Goal: Task Accomplishment & Management: Manage account settings

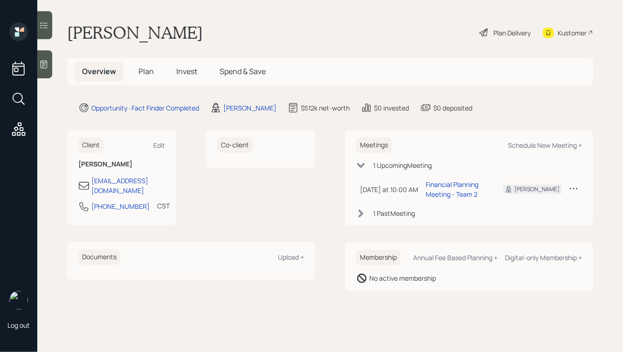
click at [495, 34] on div "Plan Delivery" at bounding box center [511, 33] width 37 height 10
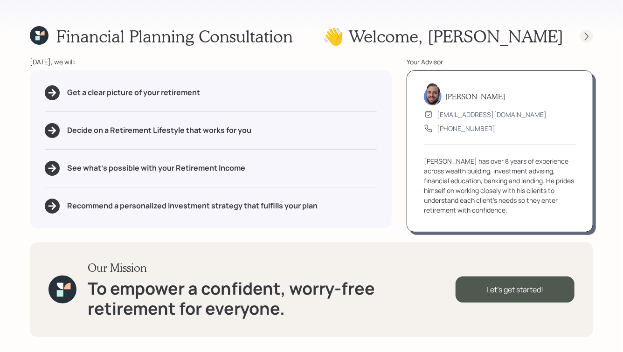
click at [587, 35] on icon at bounding box center [587, 36] width 4 height 8
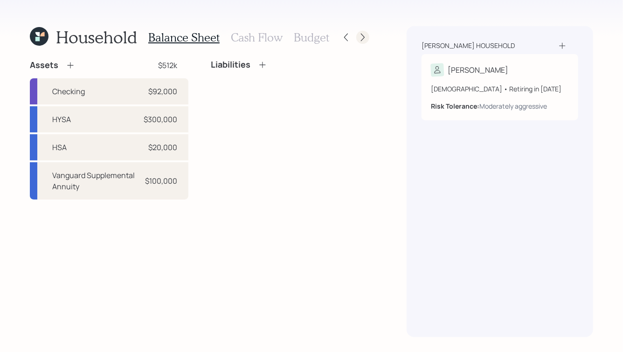
click at [364, 36] on icon at bounding box center [363, 38] width 4 height 8
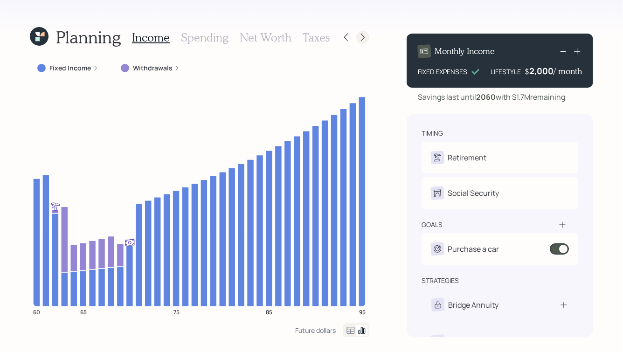
click at [368, 34] on div at bounding box center [354, 37] width 30 height 13
click at [364, 38] on icon at bounding box center [363, 38] width 4 height 8
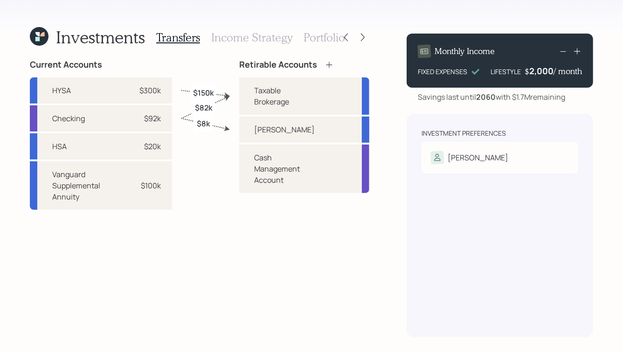
click at [317, 33] on h3 "Portfolio" at bounding box center [323, 38] width 41 height 14
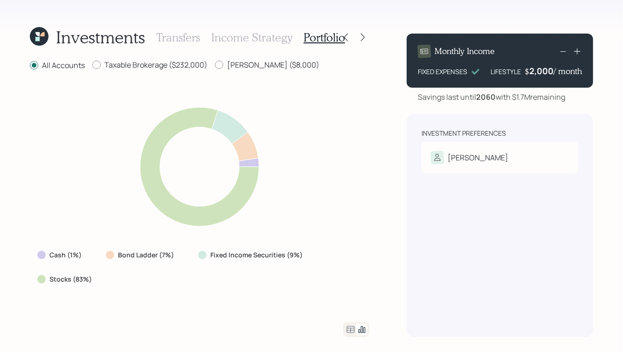
click at [171, 42] on h3 "Transfers" at bounding box center [178, 38] width 44 height 14
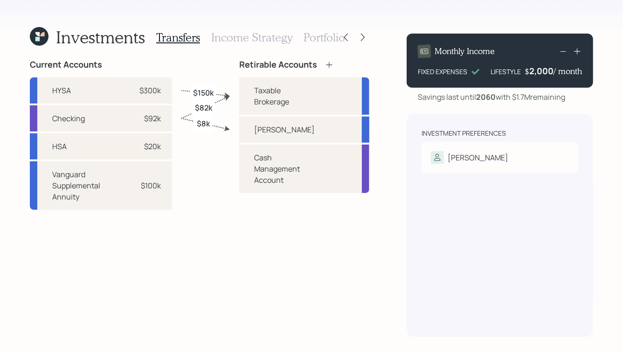
click at [329, 41] on h3 "Portfolio" at bounding box center [323, 38] width 41 height 14
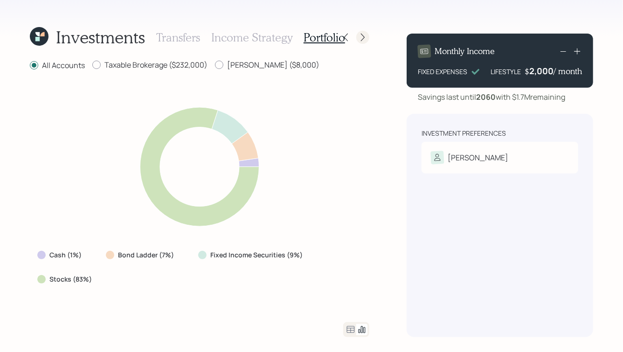
click at [361, 40] on icon at bounding box center [362, 37] width 9 height 9
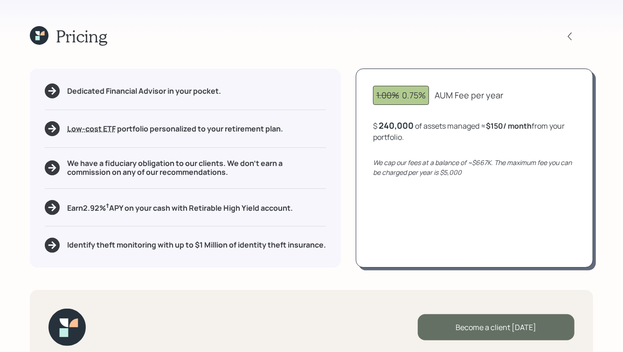
click at [483, 322] on div "Become a client [DATE]" at bounding box center [496, 327] width 157 height 26
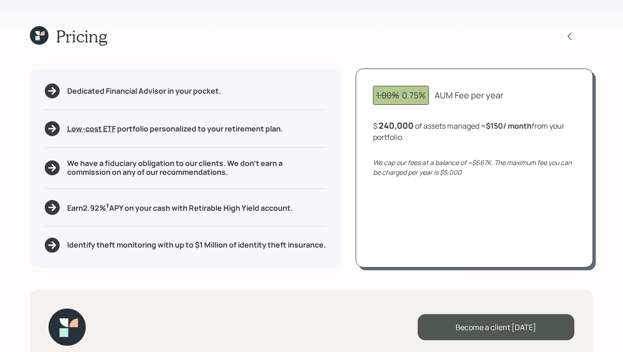
click at [282, 203] on h5 "Earn 2.92 % † APY on your cash with Retirable High Yield account." at bounding box center [180, 207] width 226 height 12
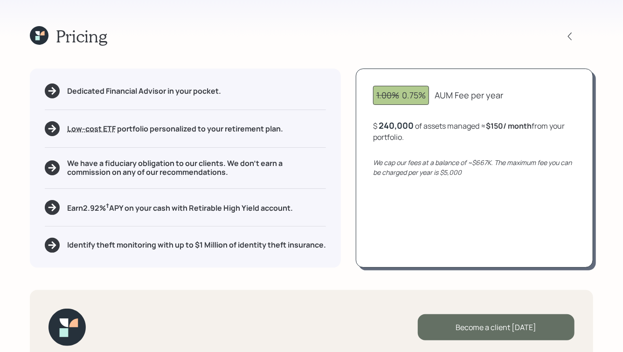
click at [487, 332] on div "Become a client [DATE]" at bounding box center [496, 327] width 157 height 26
click at [502, 332] on div "Go to Altruist" at bounding box center [496, 327] width 157 height 26
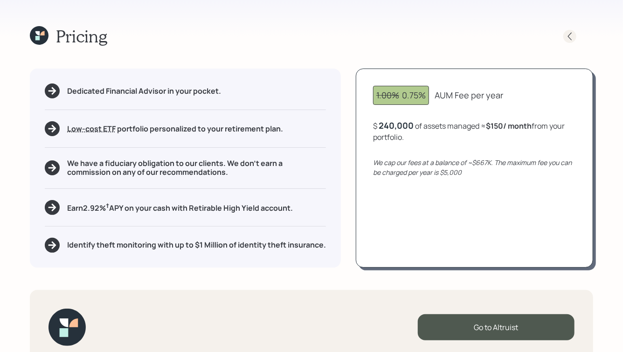
click at [565, 37] on icon at bounding box center [569, 36] width 9 height 9
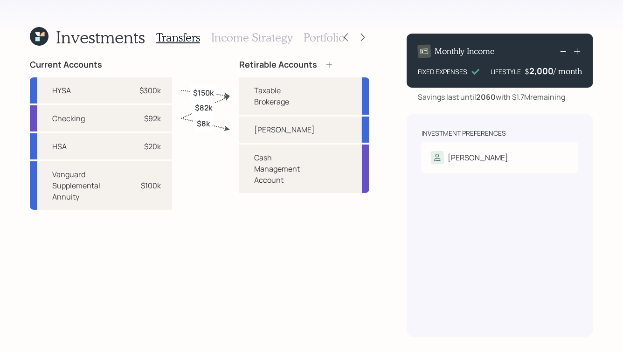
click at [42, 34] on icon at bounding box center [42, 34] width 4 height 4
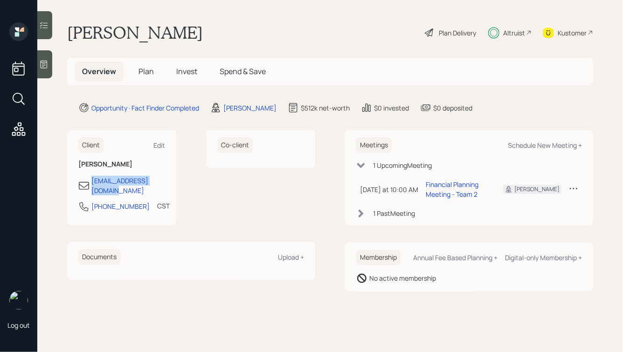
drag, startPoint x: 176, startPoint y: 182, endPoint x: 88, endPoint y: 181, distance: 87.6
click at [88, 181] on div "Client Edit [PERSON_NAME] [EMAIL_ADDRESS][DOMAIN_NAME] [PHONE_NUMBER] CST Curre…" at bounding box center [121, 177] width 109 height 95
copy div "[EMAIL_ADDRESS][DOMAIN_NAME]"
drag, startPoint x: 138, startPoint y: 200, endPoint x: 90, endPoint y: 199, distance: 48.0
click at [90, 201] on div "[PHONE_NUMBER] CST Currently 9:57 AM" at bounding box center [121, 209] width 87 height 17
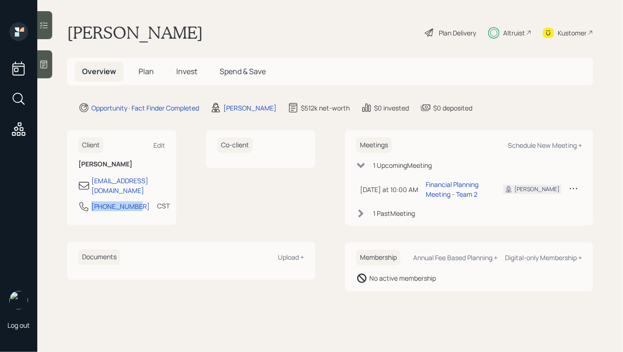
copy div "[PHONE_NUMBER]"
click at [143, 78] on h5 "Plan" at bounding box center [146, 72] width 30 height 20
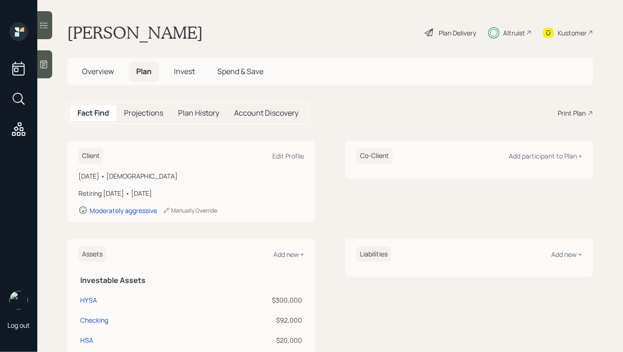
click at [150, 112] on h5 "Projections" at bounding box center [143, 113] width 39 height 9
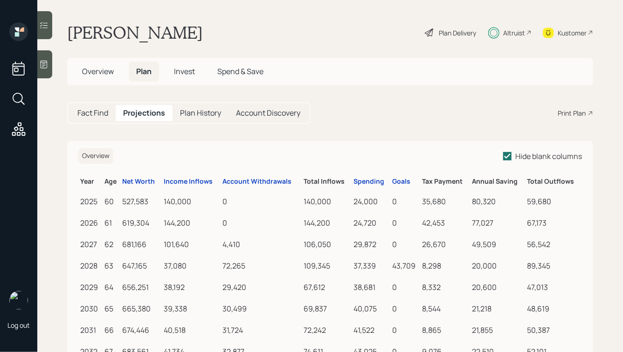
click at [102, 111] on h5 "Fact Find" at bounding box center [92, 113] width 31 height 9
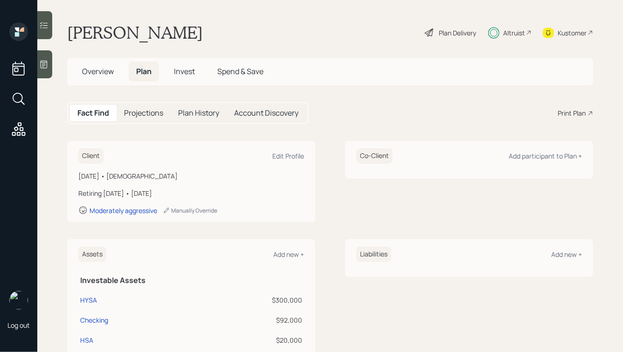
click at [96, 69] on span "Overview" at bounding box center [98, 71] width 32 height 10
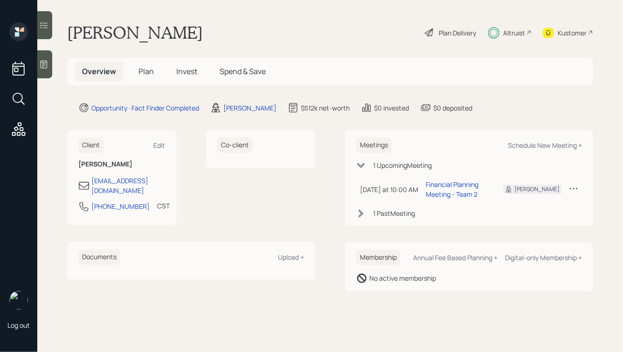
click at [352, 200] on div "Meetings Schedule New Meeting + 1 Upcoming Meeting [DATE] at 10:00 AM [DATE] 10…" at bounding box center [469, 178] width 248 height 96
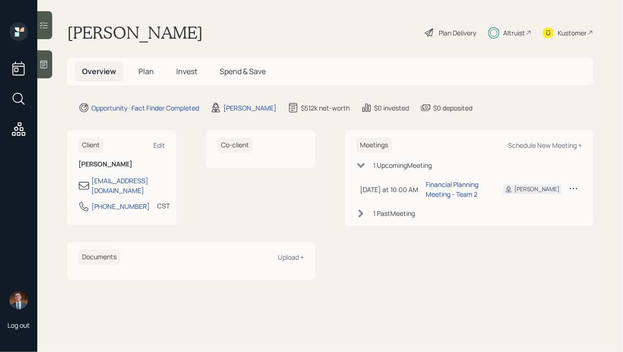
click at [374, 167] on div "1 Upcoming Meeting" at bounding box center [402, 165] width 59 height 10
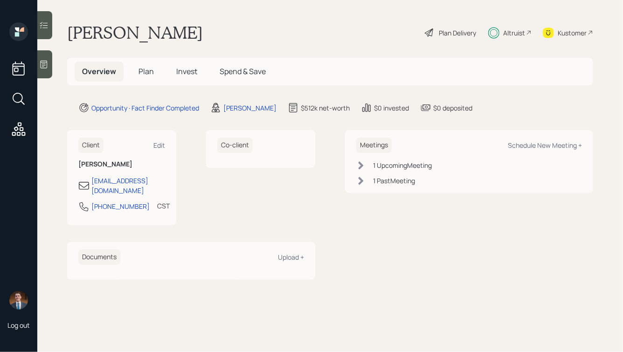
click at [374, 167] on div "1 Upcoming Meeting" at bounding box center [402, 165] width 59 height 10
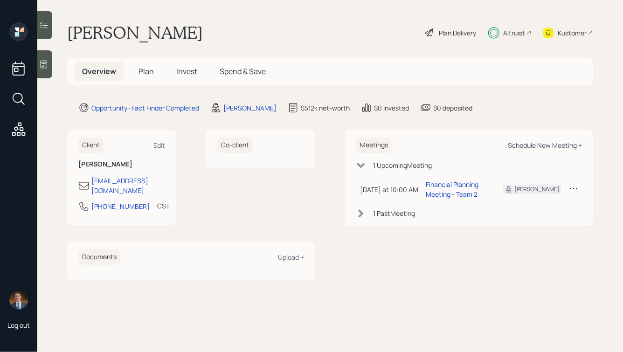
click at [510, 144] on div "Schedule New Meeting +" at bounding box center [545, 145] width 74 height 9
select select "d946c976-65aa-4529-ac9d-02c4f1114fc0"
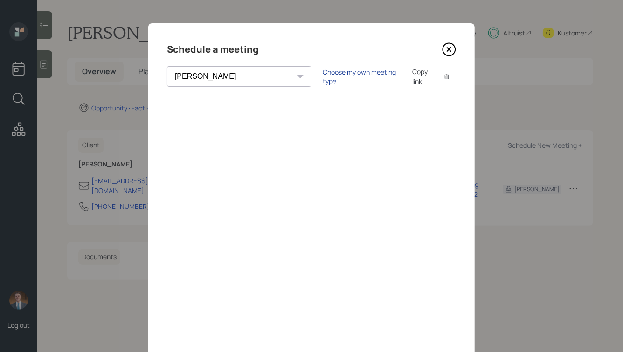
click at [323, 79] on div "Choose my own meeting type" at bounding box center [362, 77] width 78 height 18
click at [448, 48] on icon at bounding box center [449, 49] width 14 height 14
